Goal: Task Accomplishment & Management: Use online tool/utility

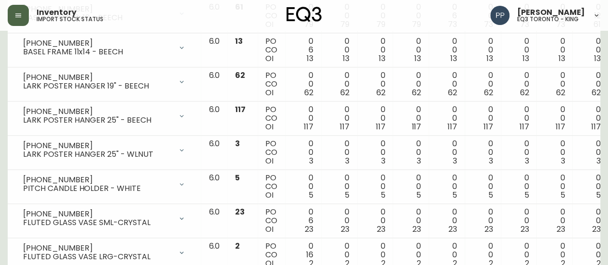
click at [19, 13] on icon "button" at bounding box center [18, 16] width 8 height 8
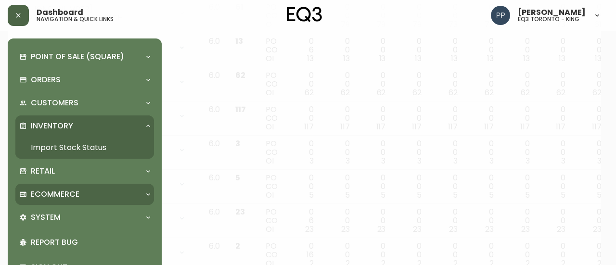
scroll to position [626, 0]
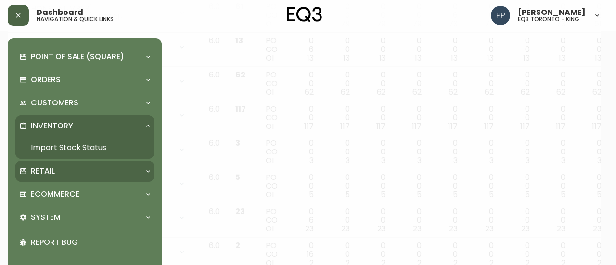
click at [45, 170] on p "Retail" at bounding box center [43, 171] width 24 height 11
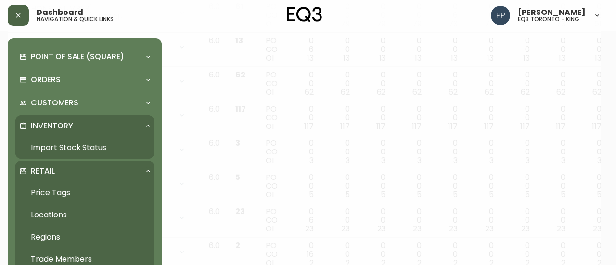
click at [65, 187] on link "Price Tags" at bounding box center [84, 193] width 138 height 22
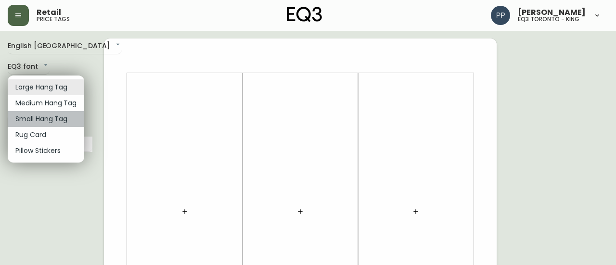
click at [60, 120] on li "Small Hang Tag" at bounding box center [46, 119] width 76 height 16
type input "small"
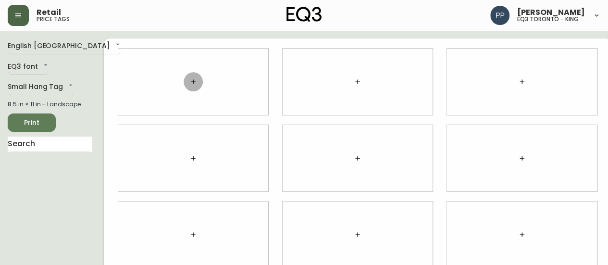
click at [189, 81] on icon "button" at bounding box center [193, 82] width 8 height 8
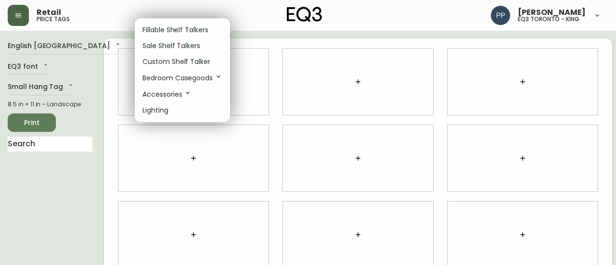
click at [193, 45] on p "Sale Shelf Talkers" at bounding box center [171, 46] width 58 height 10
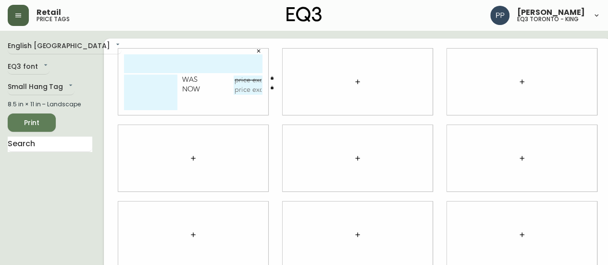
click at [193, 64] on input "text" at bounding box center [193, 63] width 138 height 19
type input "kacia coffe tble"
click at [137, 83] on textarea at bounding box center [150, 93] width 53 height 36
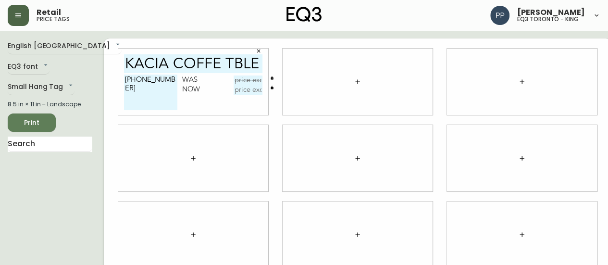
type textarea "[PHONE_NUMBER]"
type input "r"
click at [162, 74] on div "kacia coffe tble [PHONE_NUMBER] Was Now" at bounding box center [193, 82] width 150 height 66
click at [158, 79] on textarea "[PHONE_NUMBER]" at bounding box center [150, 93] width 53 height 36
click at [124, 79] on textarea "[PHONE_NUMBER] REF#" at bounding box center [150, 93] width 53 height 36
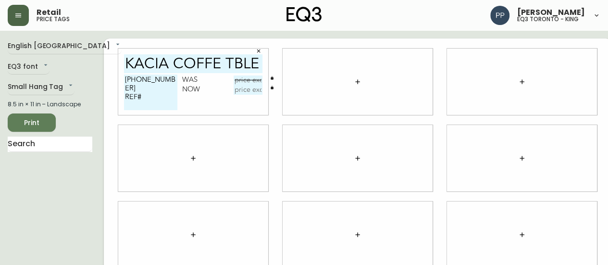
click at [124, 79] on textarea "[PHONE_NUMBER] REF#" at bounding box center [150, 93] width 53 height 36
click at [460, 69] on div at bounding box center [522, 82] width 150 height 66
click at [153, 93] on textarea "42" JAVA [PHONE_NUMBER] REF#" at bounding box center [150, 93] width 53 height 36
type textarea "42" JAVA [PHONE_NUMBER] REF#513"
click at [465, 89] on div at bounding box center [522, 82] width 150 height 66
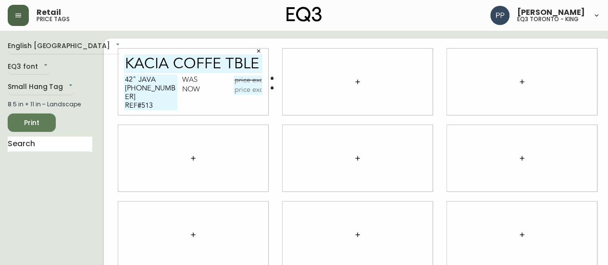
click at [237, 81] on input "text" at bounding box center [248, 80] width 29 height 10
type input "$449"
click at [236, 90] on input "text" at bounding box center [248, 90] width 29 height 10
drag, startPoint x: 159, startPoint y: 88, endPoint x: 114, endPoint y: 87, distance: 44.7
click at [124, 87] on textarea "42" JAVA [PHONE_NUMBER] REF#513" at bounding box center [150, 93] width 53 height 36
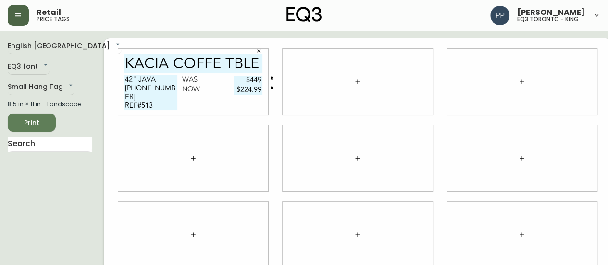
click at [461, 152] on div at bounding box center [522, 158] width 150 height 66
drag, startPoint x: 249, startPoint y: 90, endPoint x: 213, endPoint y: 91, distance: 36.1
click at [213, 91] on div "Now $224.99" at bounding box center [222, 90] width 80 height 10
type input "$199"
click at [469, 85] on div at bounding box center [522, 82] width 150 height 66
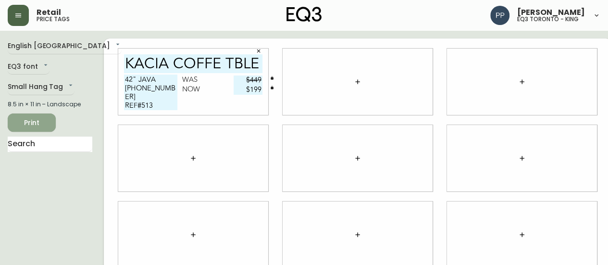
click at [39, 117] on span "Print" at bounding box center [31, 123] width 33 height 12
